Goal: Find specific page/section

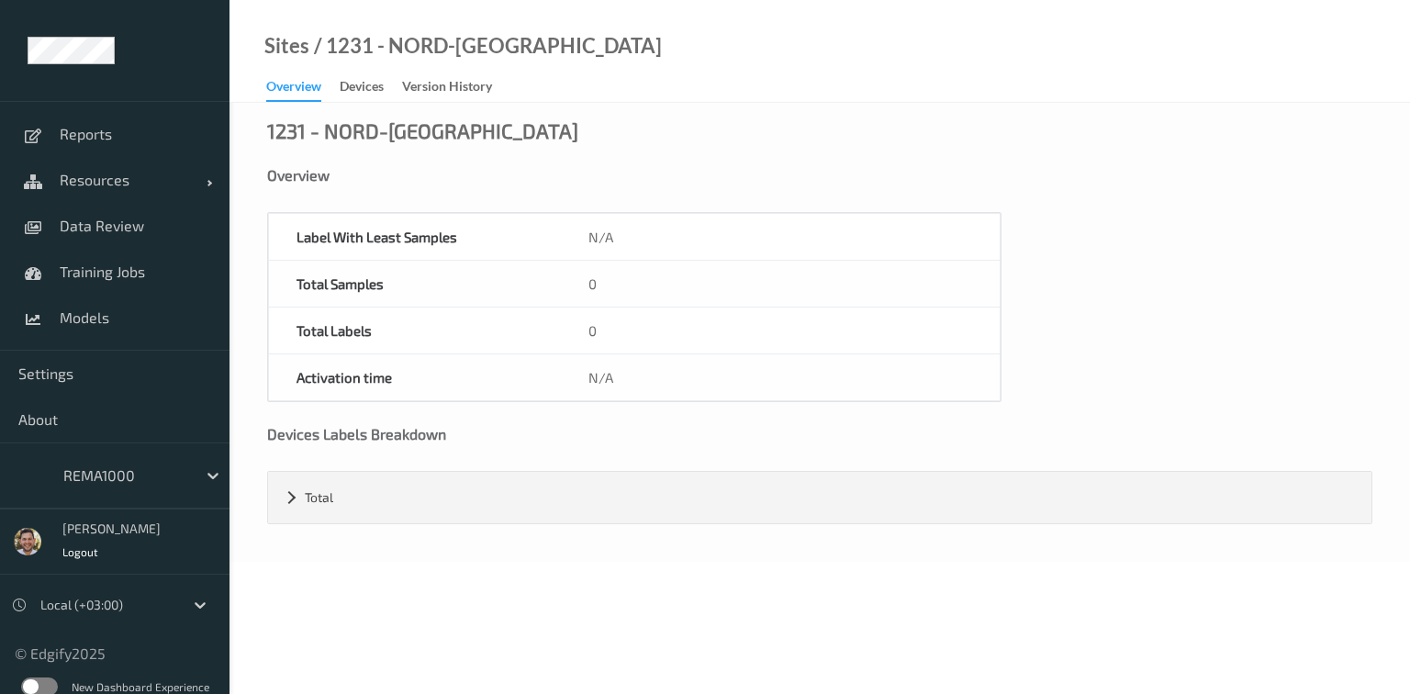
click at [92, 469] on div at bounding box center [125, 475] width 124 height 22
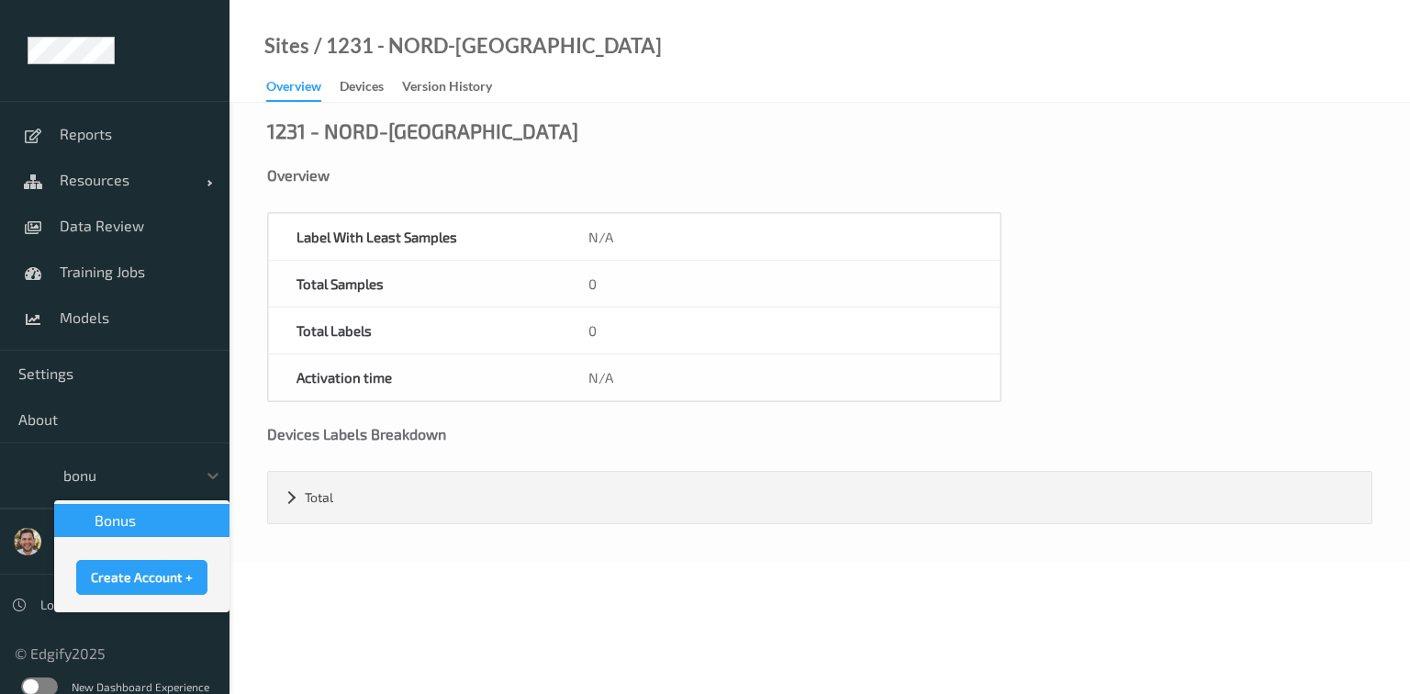
type input "bonus"
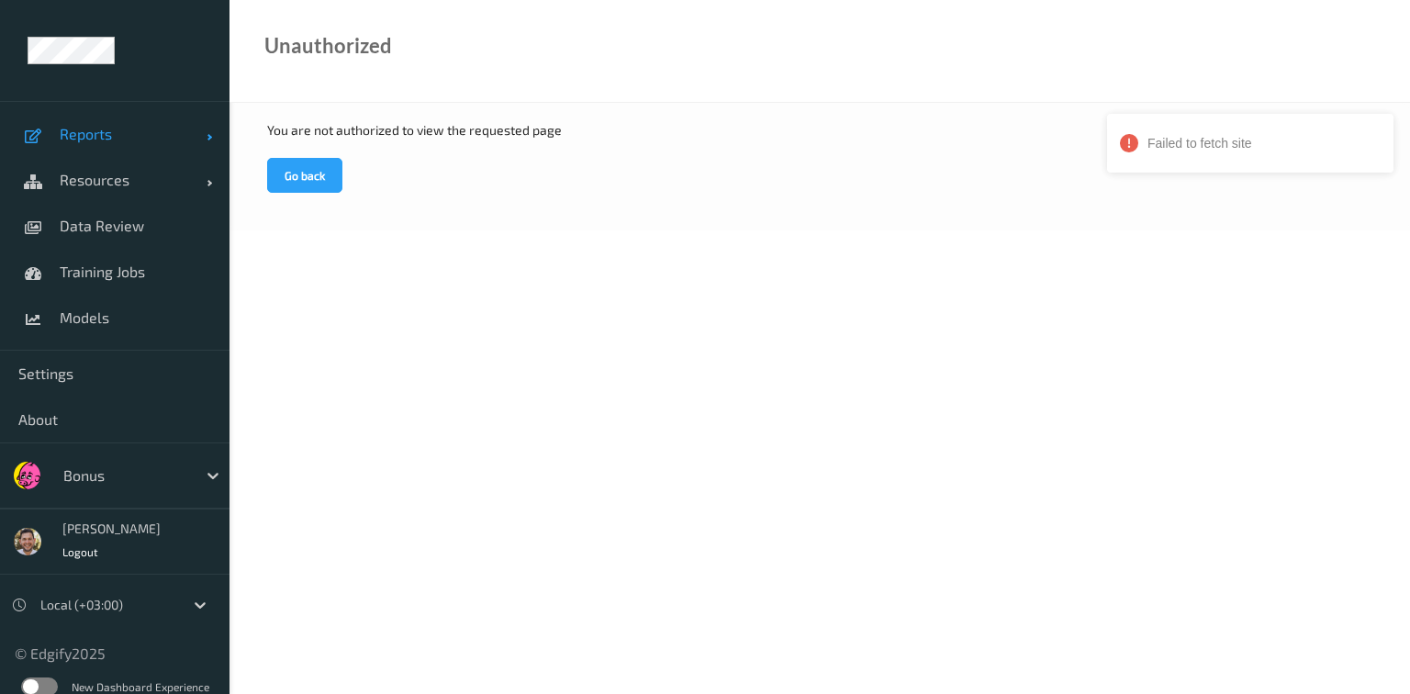
click at [94, 136] on span "Reports" at bounding box center [133, 134] width 147 height 18
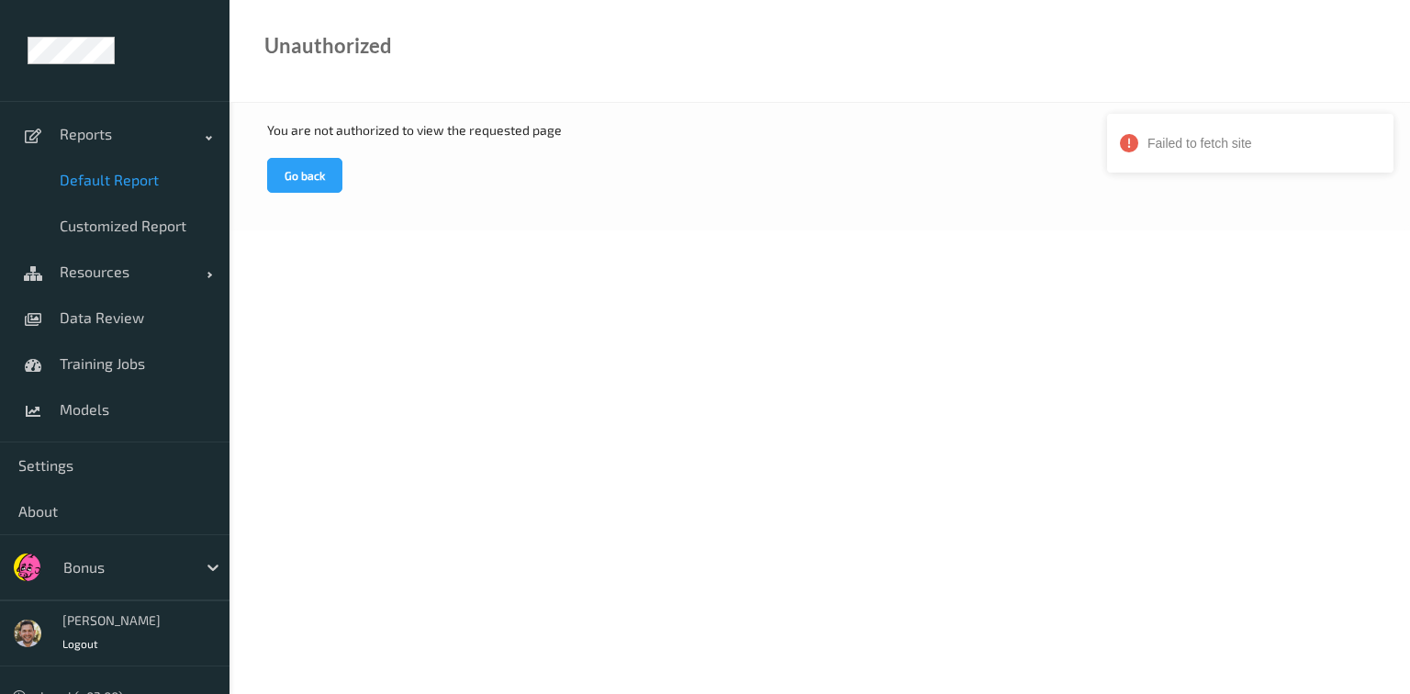
click at [117, 165] on link "Default Report" at bounding box center [114, 180] width 229 height 46
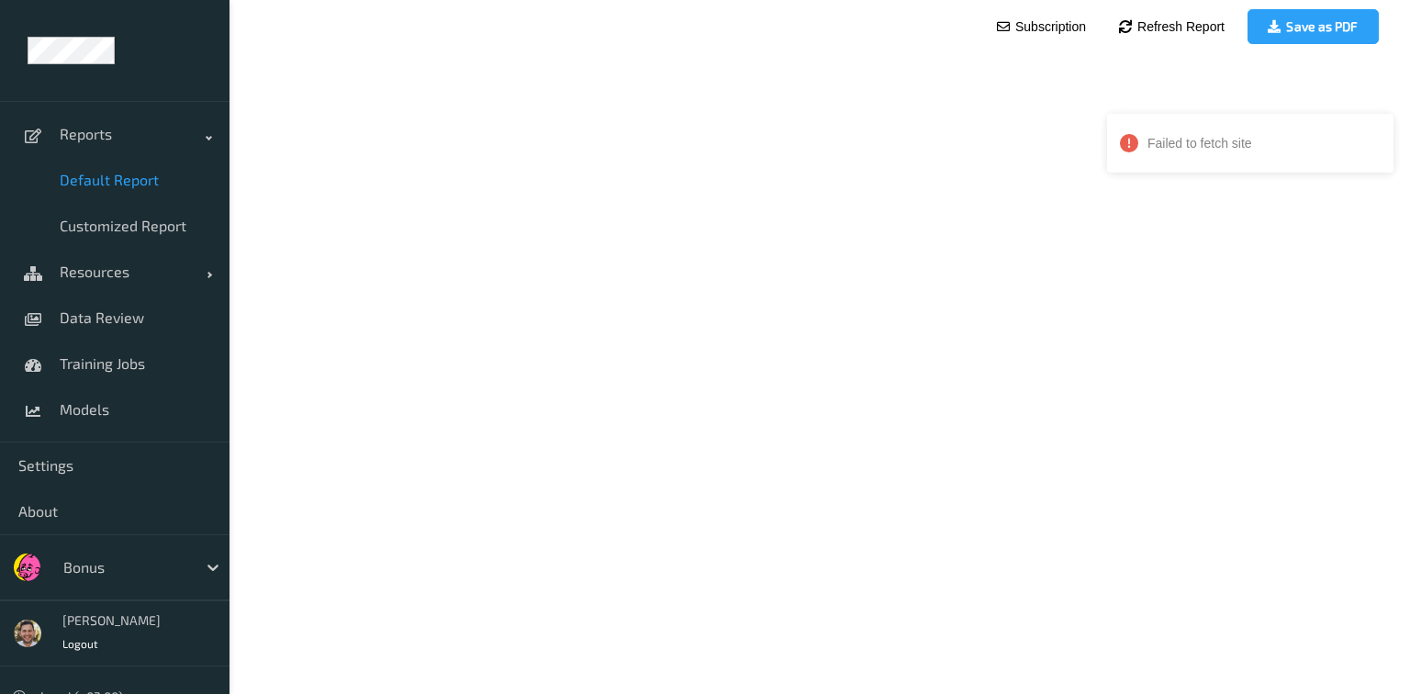
click at [117, 176] on span "Default Report" at bounding box center [135, 180] width 151 height 18
